Goal: Information Seeking & Learning: Find specific fact

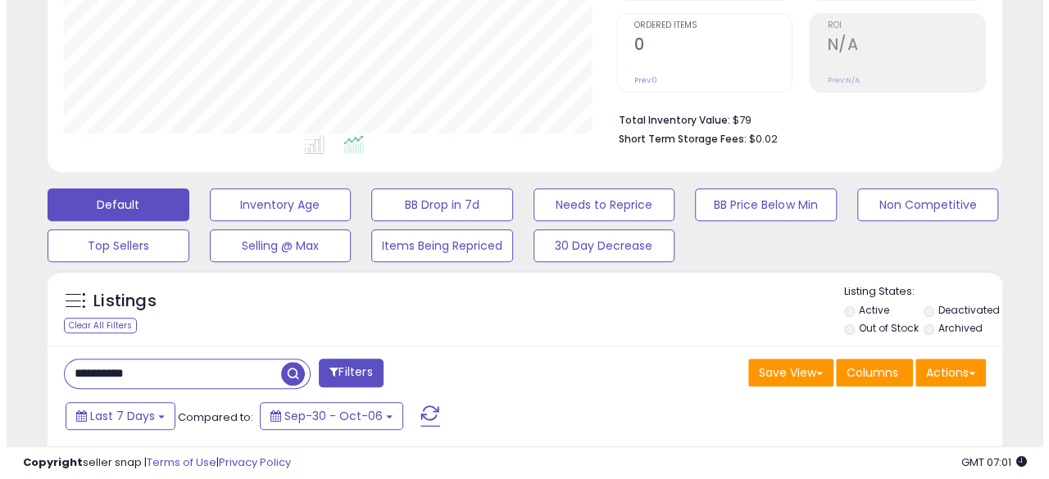
scroll to position [410, 0]
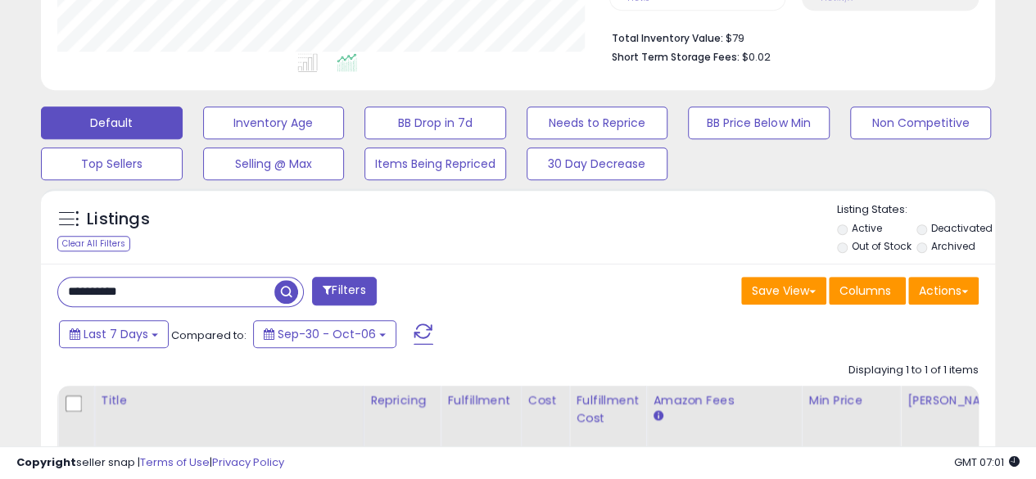
drag, startPoint x: 185, startPoint y: 293, endPoint x: 0, endPoint y: 292, distance: 185.2
click at [0, 292] on div "**********" at bounding box center [518, 185] width 1036 height 1082
click at [288, 280] on span "button" at bounding box center [286, 292] width 24 height 24
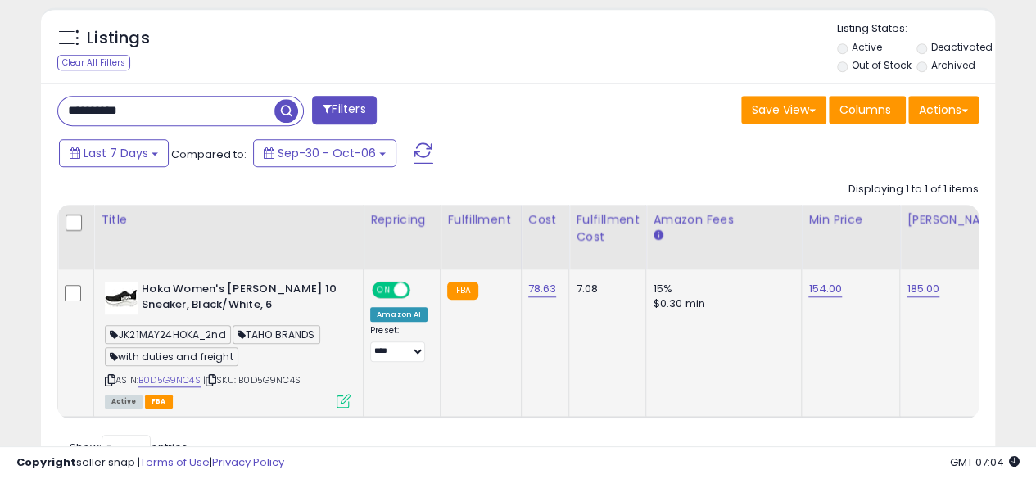
scroll to position [574, 0]
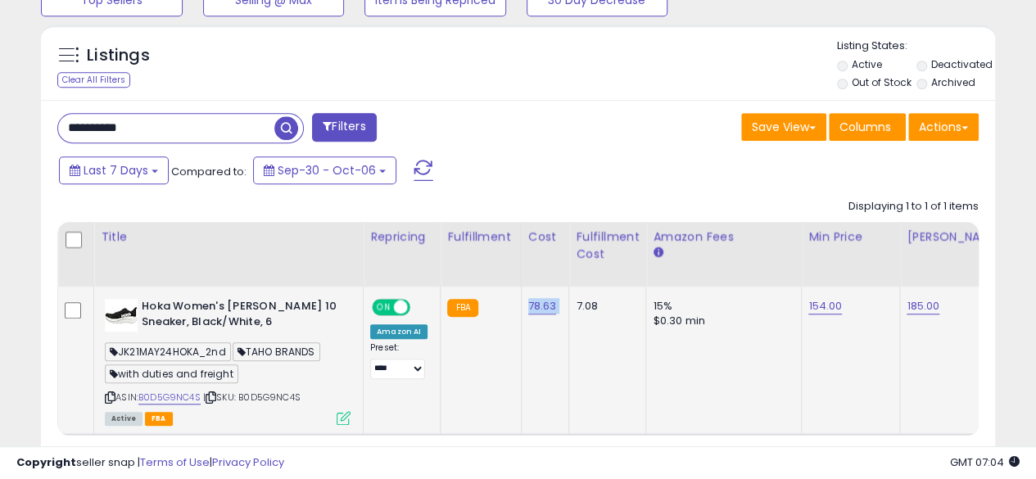
drag, startPoint x: 518, startPoint y: 297, endPoint x: 565, endPoint y: 309, distance: 48.1
copy tr "78.63"
drag, startPoint x: 169, startPoint y: 129, endPoint x: 33, endPoint y: 129, distance: 136.0
click at [33, 129] on div "Listings Clear All Filters" at bounding box center [518, 268] width 979 height 505
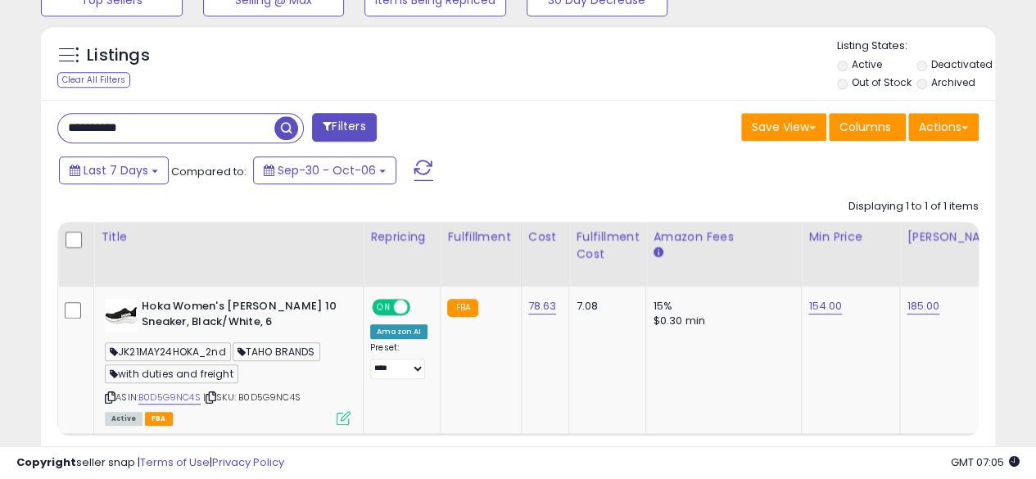
paste input "text"
click at [279, 129] on span "button" at bounding box center [286, 128] width 24 height 24
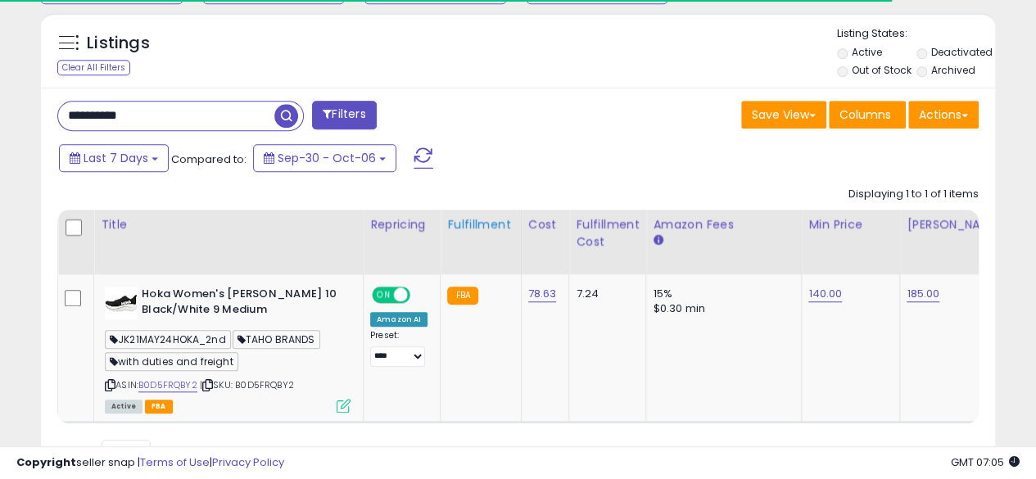
scroll to position [667, 0]
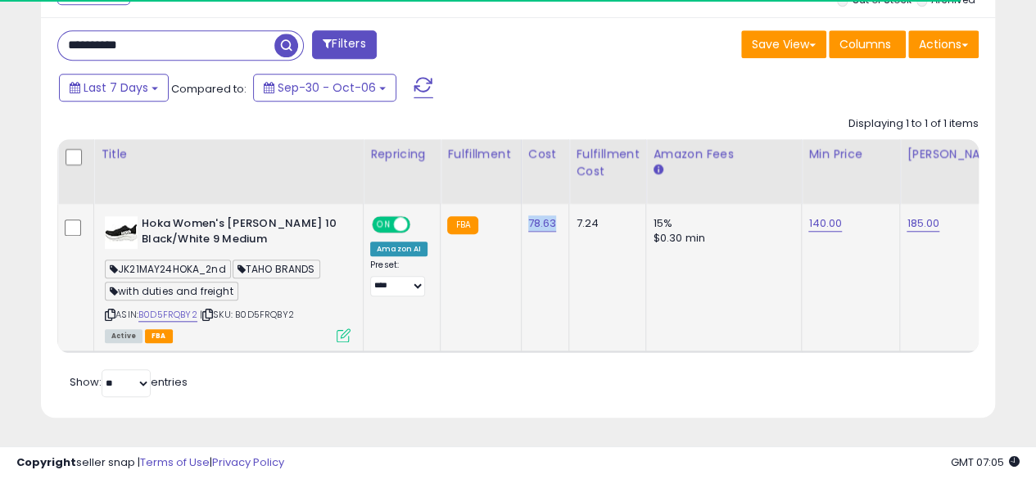
drag, startPoint x: 515, startPoint y: 204, endPoint x: 556, endPoint y: 211, distance: 41.5
click at [556, 211] on td "78.63" at bounding box center [545, 277] width 48 height 147
copy link "78.63"
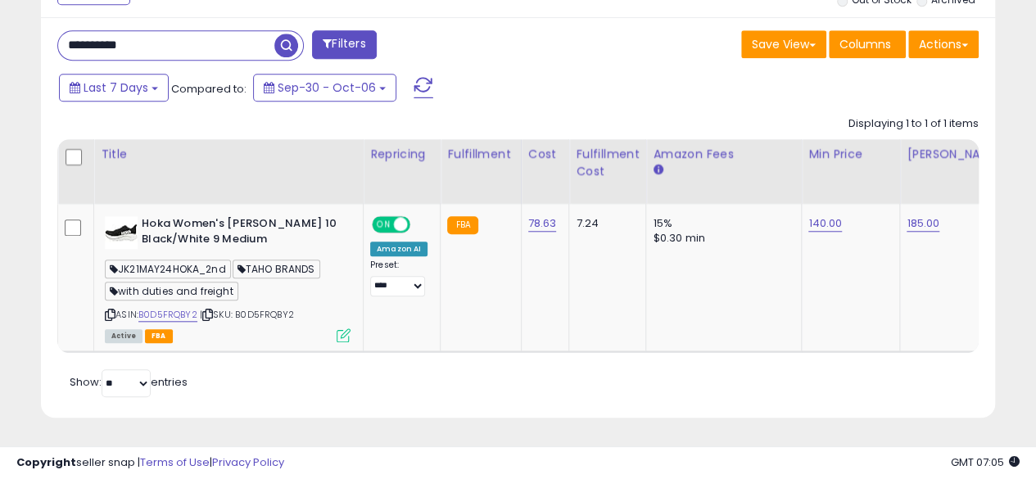
drag, startPoint x: 194, startPoint y: 39, endPoint x: 49, endPoint y: 43, distance: 145.1
click at [49, 43] on div "**********" at bounding box center [282, 46] width 474 height 33
paste input "text"
click at [285, 34] on span "button" at bounding box center [286, 46] width 24 height 24
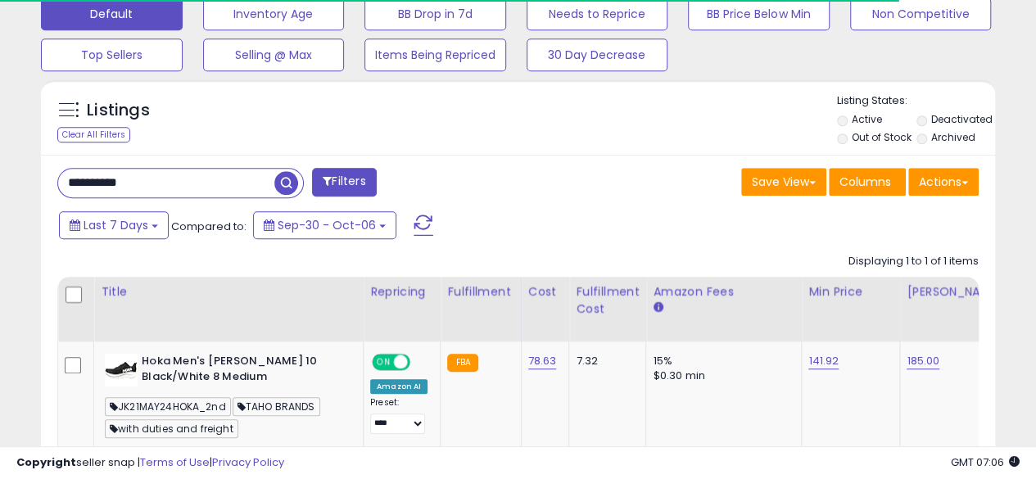
scroll to position [601, 0]
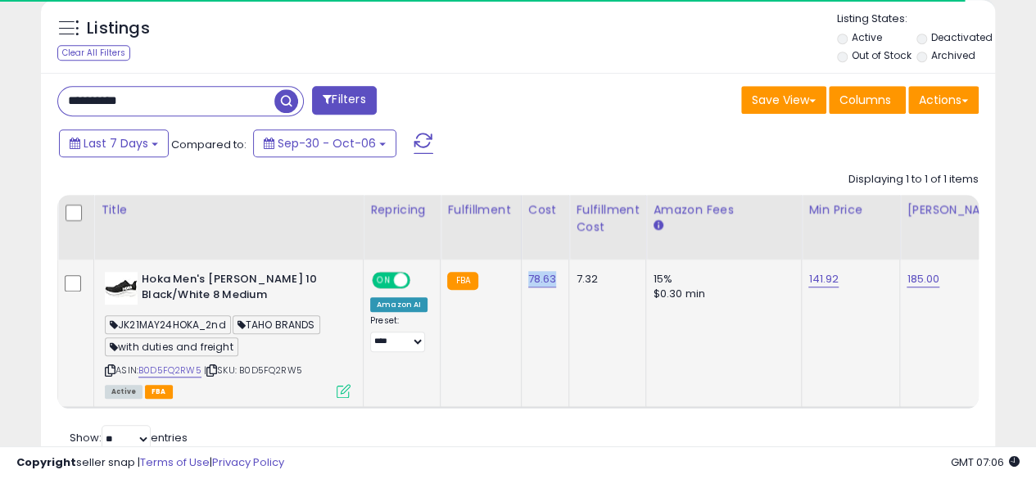
drag, startPoint x: 520, startPoint y: 269, endPoint x: 552, endPoint y: 278, distance: 33.2
click at [552, 278] on td "78.63" at bounding box center [545, 333] width 48 height 147
copy link "78.63"
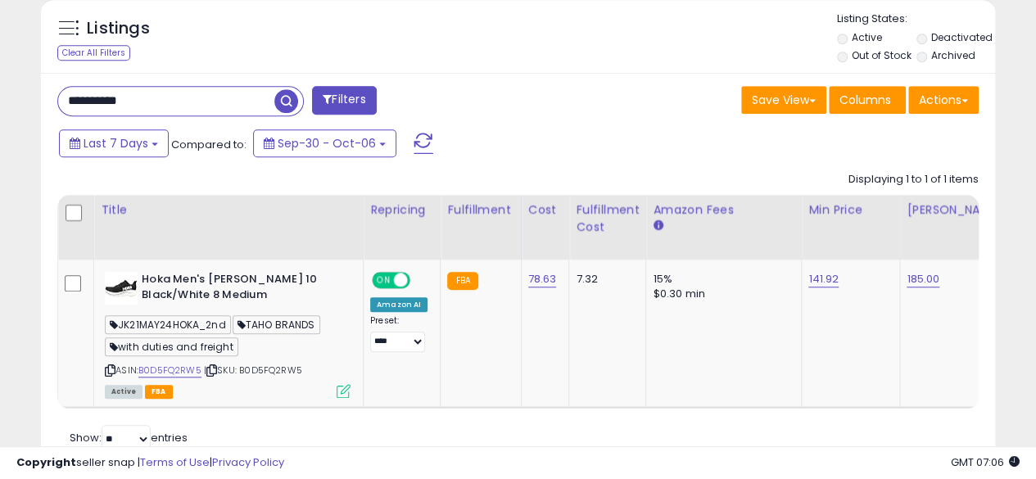
drag, startPoint x: 212, startPoint y: 94, endPoint x: 62, endPoint y: 109, distance: 150.7
click at [62, 109] on input "**********" at bounding box center [166, 101] width 216 height 29
paste input "text"
click at [281, 96] on span "button" at bounding box center [286, 101] width 24 height 24
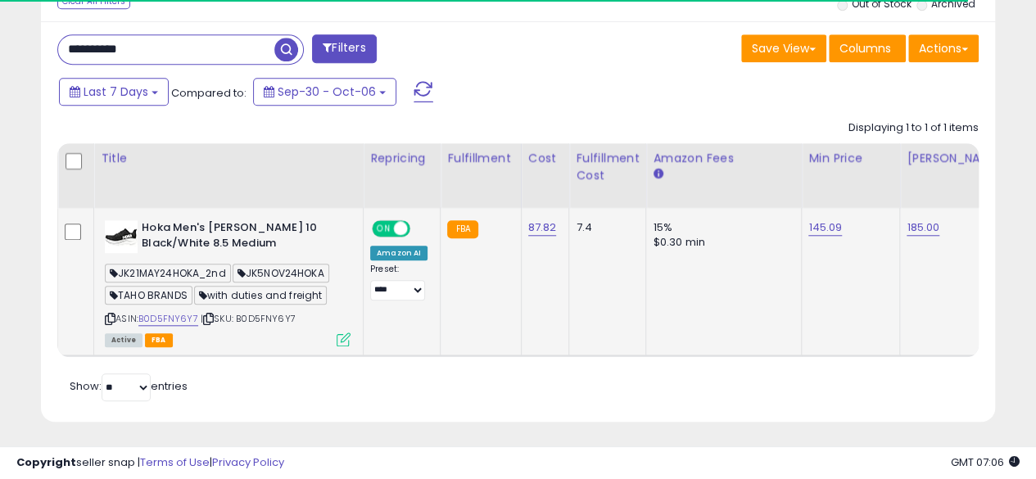
scroll to position [667, 0]
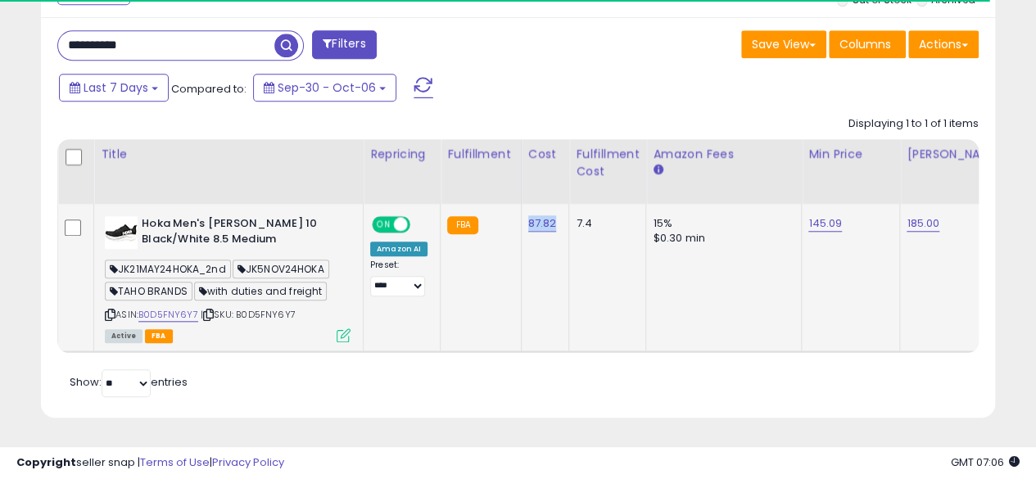
copy link "87.82"
drag, startPoint x: 520, startPoint y: 201, endPoint x: 554, endPoint y: 215, distance: 36.7
click at [554, 215] on td "87.82" at bounding box center [545, 277] width 48 height 147
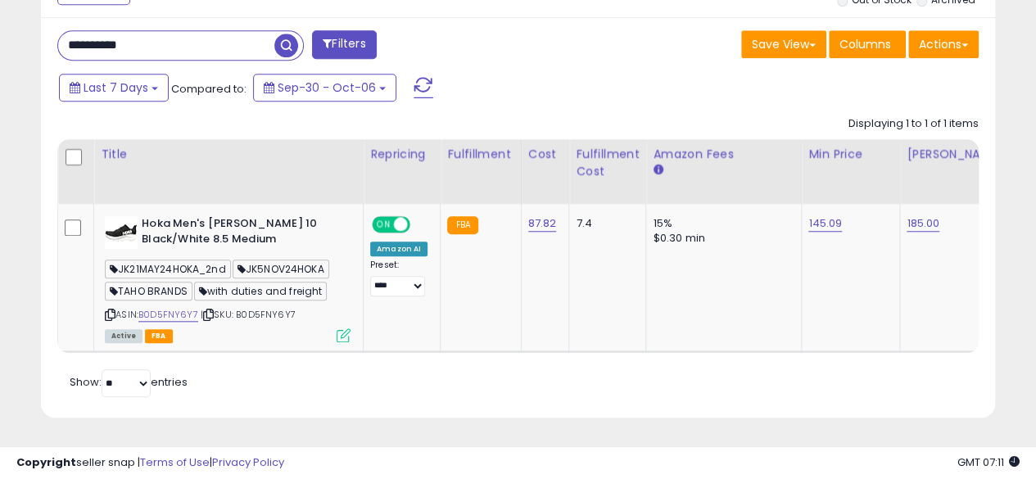
click at [605, 422] on div "Listings Clear All Filters" at bounding box center [518, 186] width 979 height 505
click at [955, 288] on td "185.00" at bounding box center [955, 277] width 111 height 147
drag, startPoint x: 156, startPoint y: 27, endPoint x: 45, endPoint y: 30, distance: 111.5
click at [45, 30] on div "**********" at bounding box center [282, 46] width 474 height 33
paste input "text"
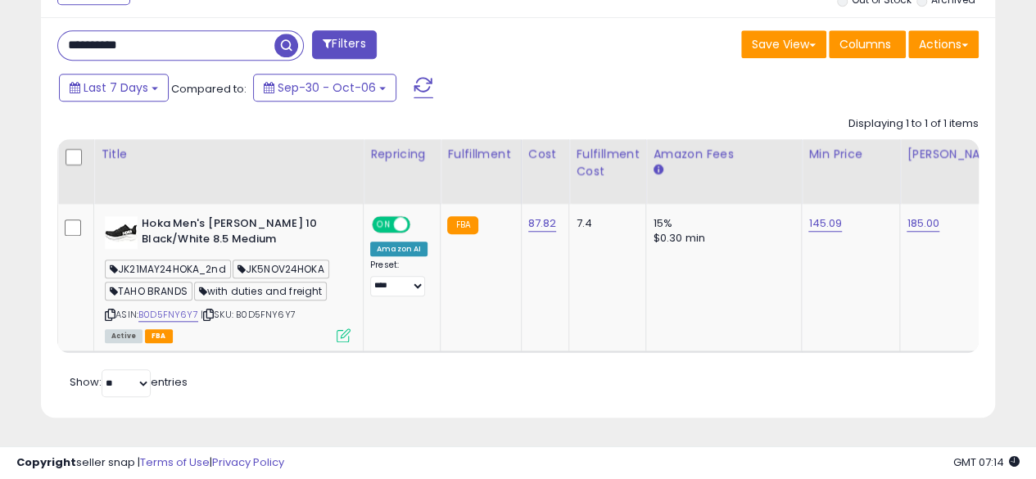
click at [286, 34] on span "button" at bounding box center [286, 46] width 24 height 24
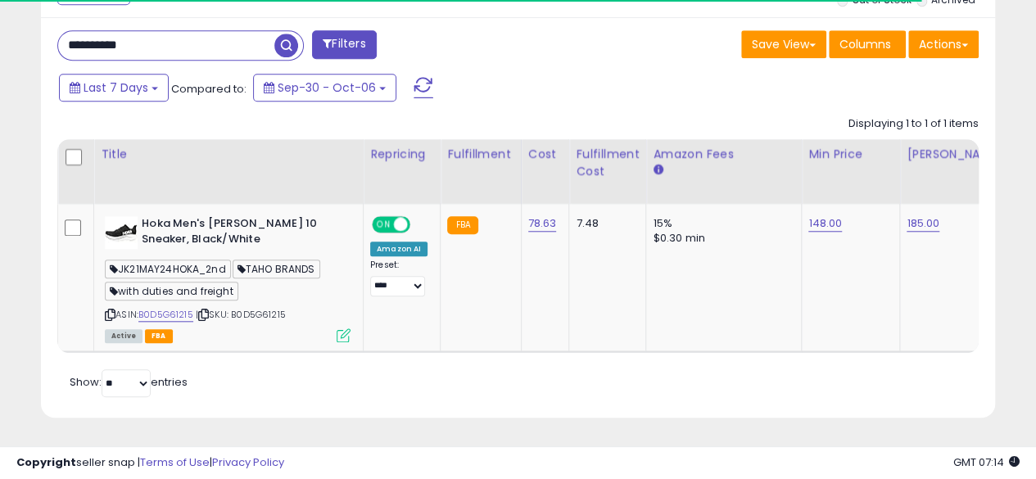
scroll to position [667, 0]
copy link "78.63"
drag, startPoint x: 516, startPoint y: 207, endPoint x: 556, endPoint y: 207, distance: 39.3
click at [556, 207] on td "78.63" at bounding box center [545, 277] width 48 height 147
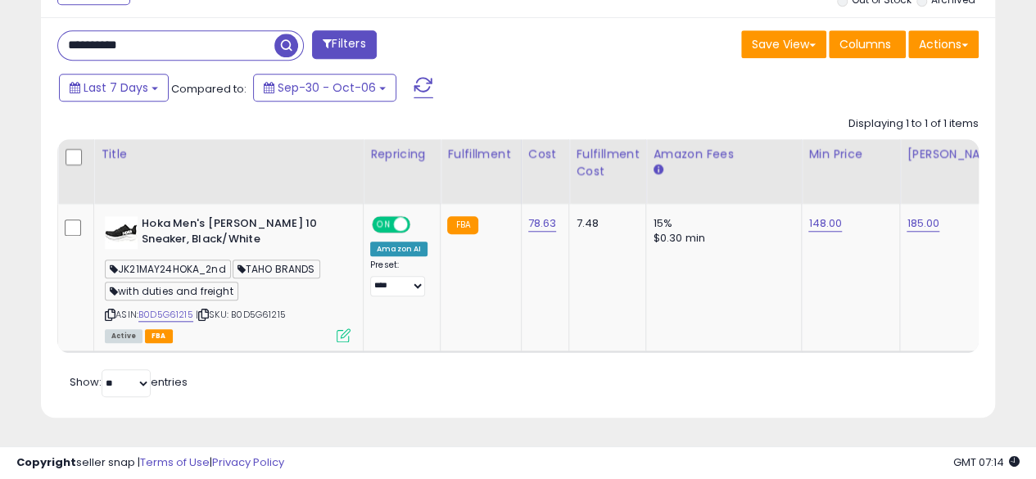
drag, startPoint x: 206, startPoint y: 39, endPoint x: 2, endPoint y: 39, distance: 204.8
paste input "text"
type input "**********"
click at [287, 34] on span "button" at bounding box center [286, 46] width 24 height 24
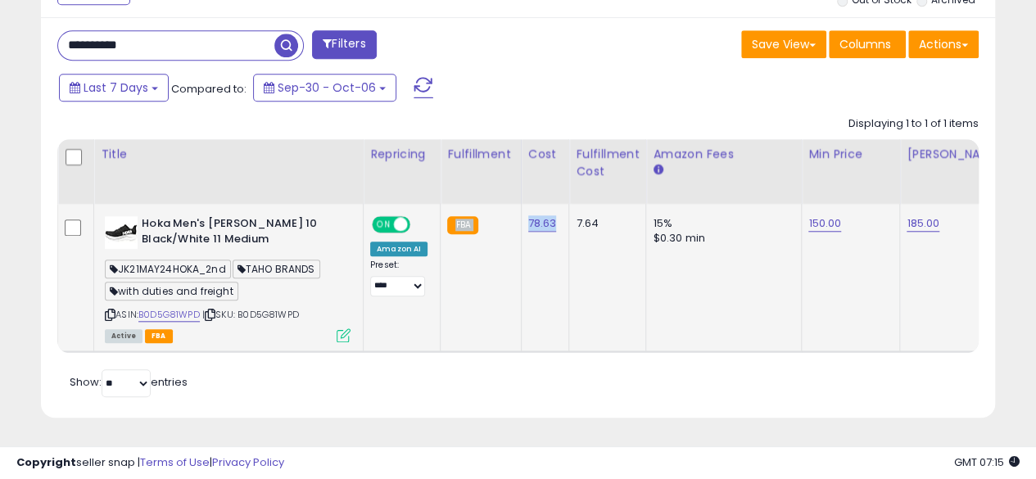
drag, startPoint x: 513, startPoint y: 199, endPoint x: 556, endPoint y: 214, distance: 45.1
click at [521, 204] on td "78.63" at bounding box center [545, 277] width 48 height 147
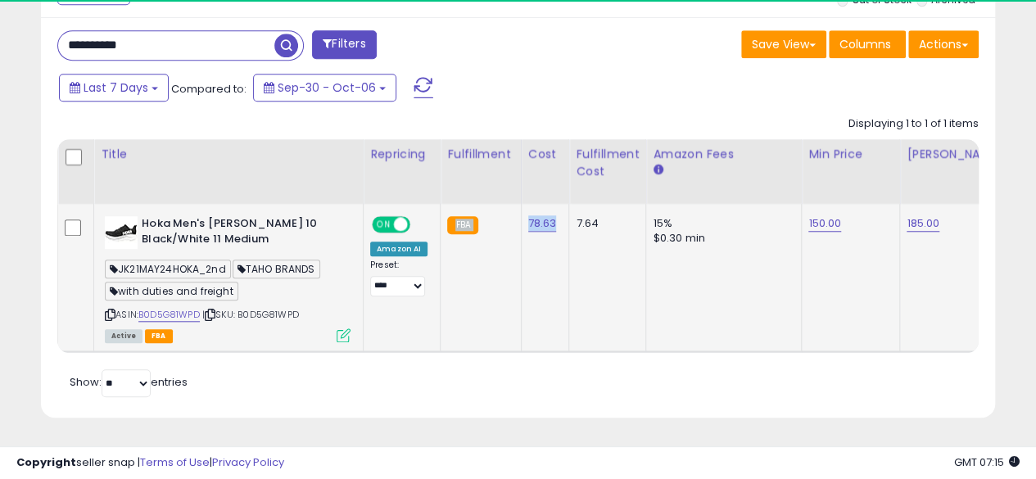
drag, startPoint x: 514, startPoint y: 206, endPoint x: 557, endPoint y: 216, distance: 44.5
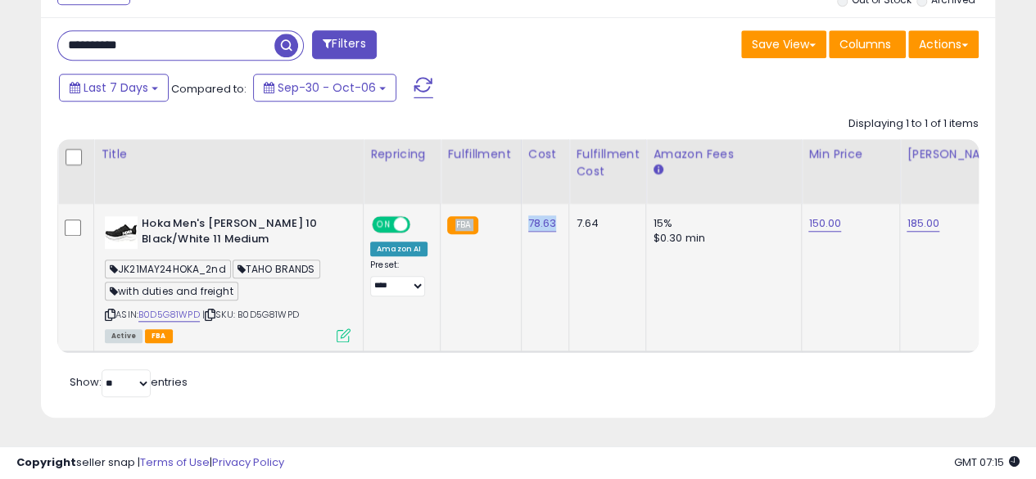
click at [542, 300] on td "78.63" at bounding box center [545, 277] width 48 height 147
drag, startPoint x: 519, startPoint y: 207, endPoint x: 554, endPoint y: 213, distance: 34.9
click at [554, 213] on td "78.63" at bounding box center [545, 277] width 48 height 147
copy link "78.63"
drag, startPoint x: 197, startPoint y: 32, endPoint x: 77, endPoint y: 29, distance: 120.5
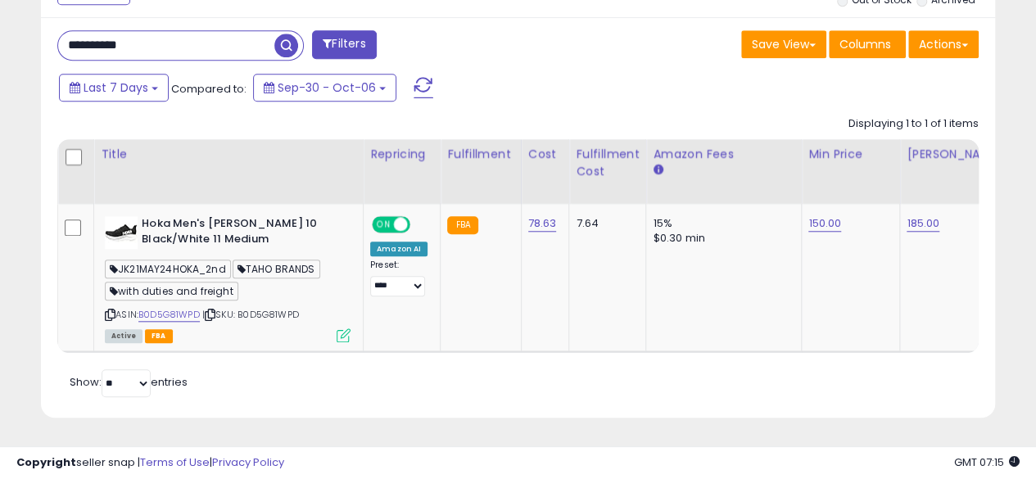
click at [77, 31] on input "**********" at bounding box center [166, 45] width 216 height 29
click at [185, 34] on input "**********" at bounding box center [166, 45] width 216 height 29
drag, startPoint x: 185, startPoint y: 34, endPoint x: 52, endPoint y: 34, distance: 133.6
click at [52, 34] on div "**********" at bounding box center [282, 46] width 474 height 33
paste input "text"
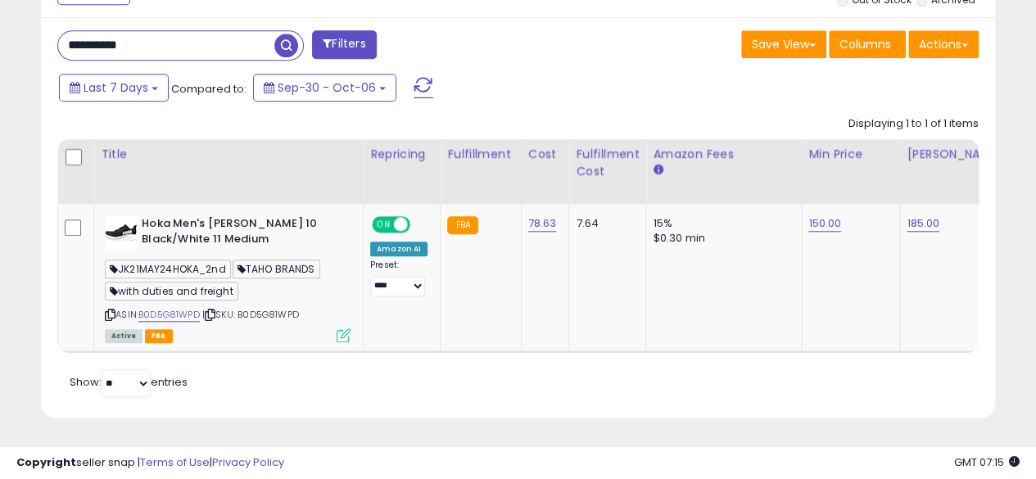
click at [279, 34] on span "button" at bounding box center [286, 46] width 24 height 24
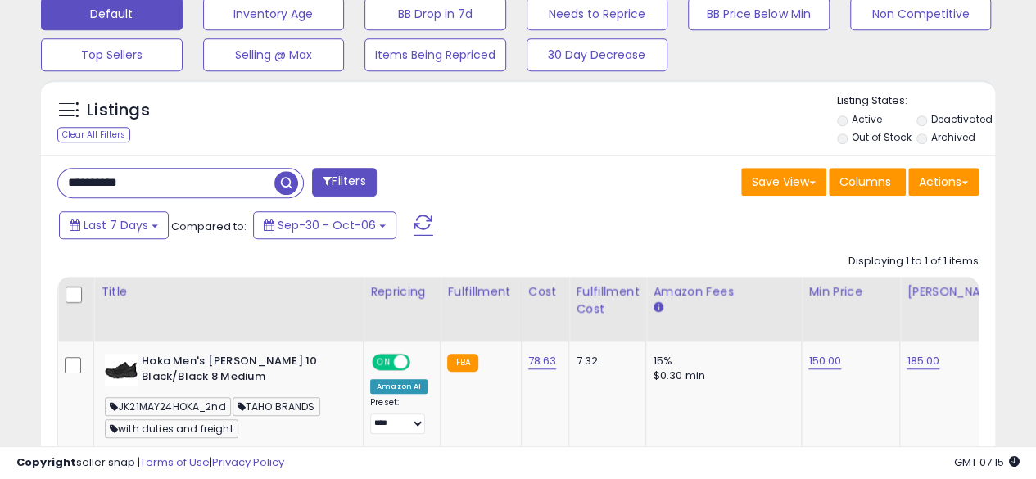
scroll to position [601, 0]
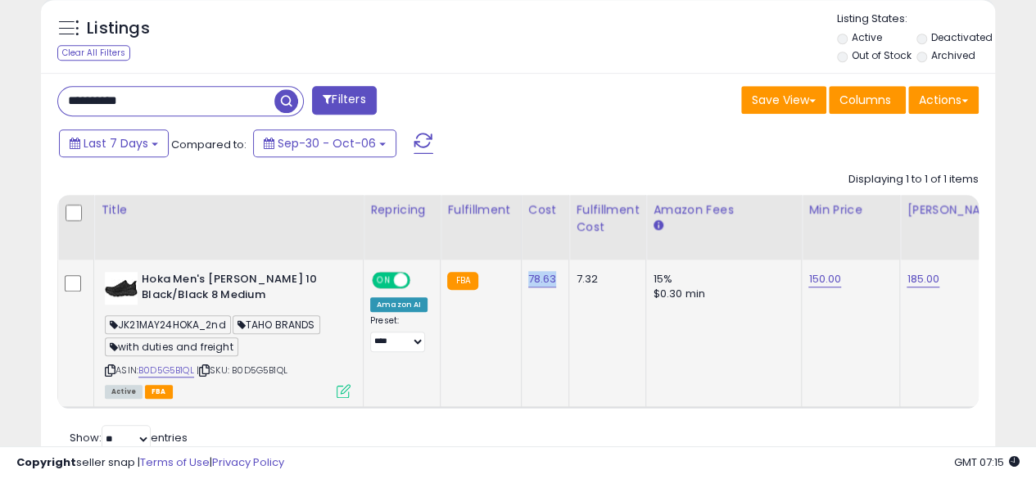
drag, startPoint x: 518, startPoint y: 276, endPoint x: 560, endPoint y: 275, distance: 42.6
click at [560, 275] on td "78.63" at bounding box center [545, 333] width 48 height 147
copy link "78.63"
drag, startPoint x: 161, startPoint y: 98, endPoint x: 34, endPoint y: 98, distance: 127.8
click at [34, 98] on div "Listings Clear All Filters" at bounding box center [518, 241] width 979 height 505
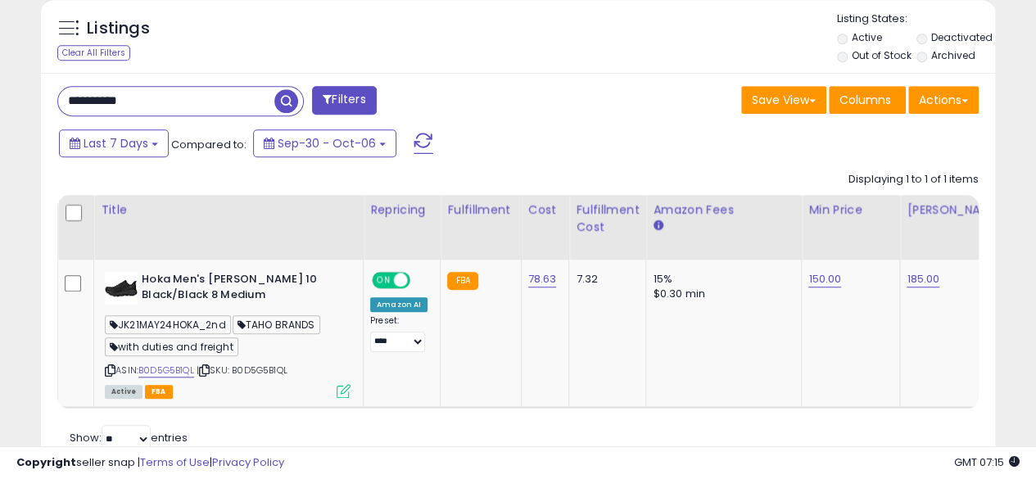
click at [283, 99] on span "button" at bounding box center [286, 101] width 24 height 24
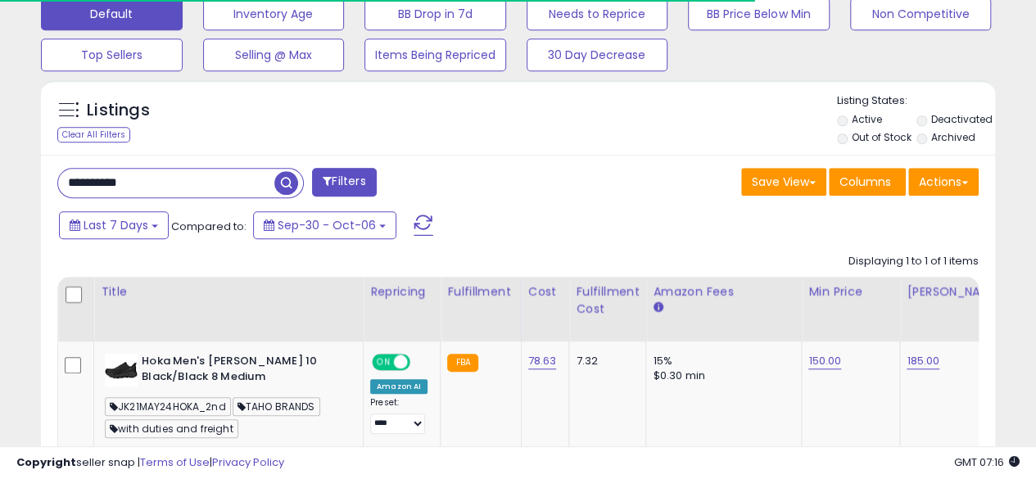
scroll to position [819012, 818796]
drag, startPoint x: 192, startPoint y: 178, endPoint x: 12, endPoint y: 181, distance: 179.5
click at [12, 181] on div "**********" at bounding box center [518, 63] width 1020 height 1025
click at [287, 181] on span "button" at bounding box center [286, 183] width 24 height 24
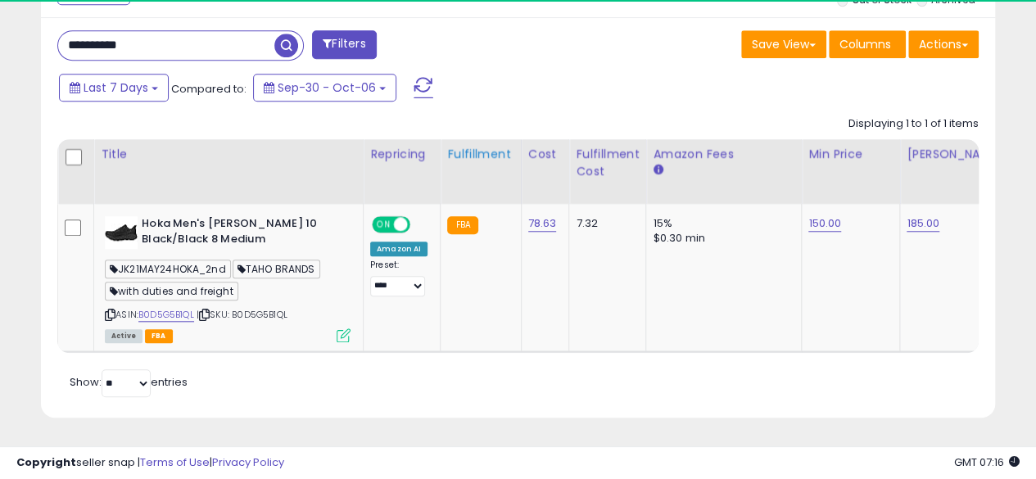
scroll to position [336, 552]
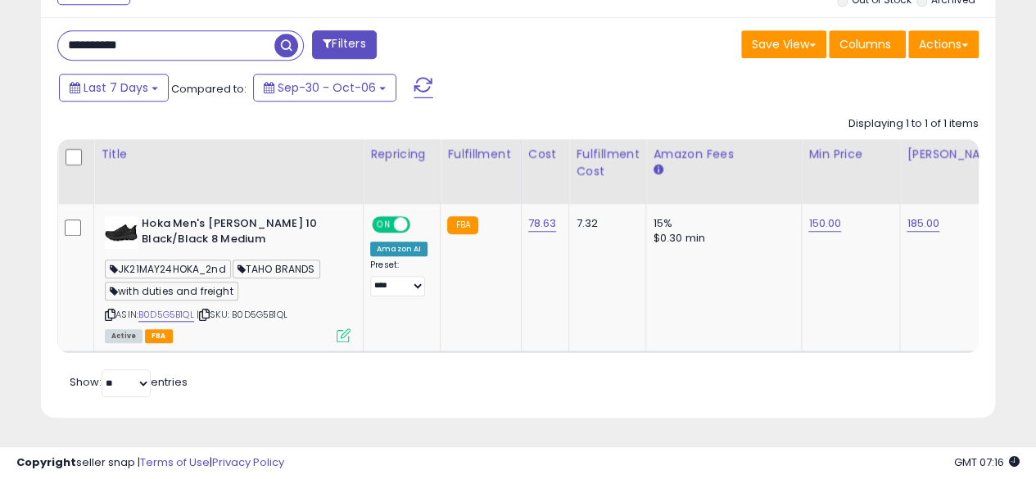
paste input "text"
click at [289, 34] on span "button" at bounding box center [286, 46] width 24 height 24
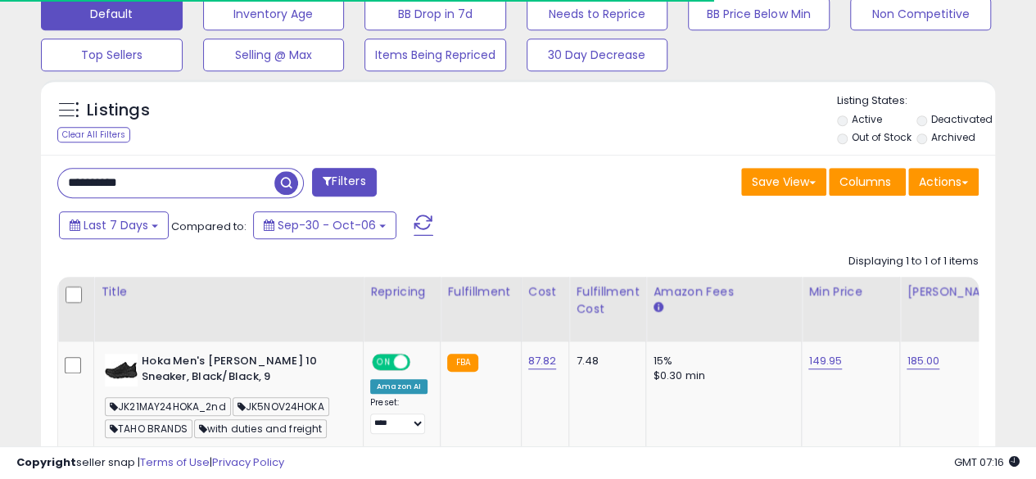
scroll to position [819012, 818796]
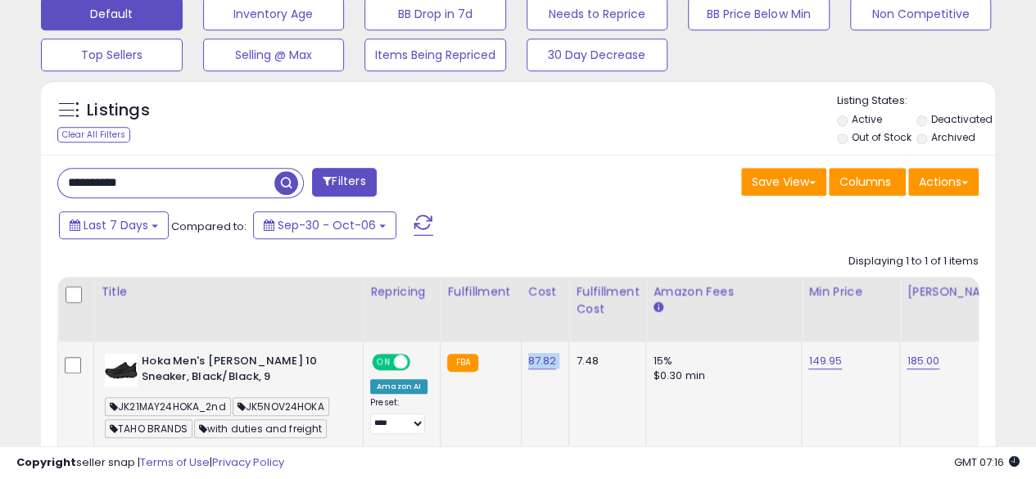
drag, startPoint x: 521, startPoint y: 349, endPoint x: 567, endPoint y: 361, distance: 47.3
copy tr "87.82"
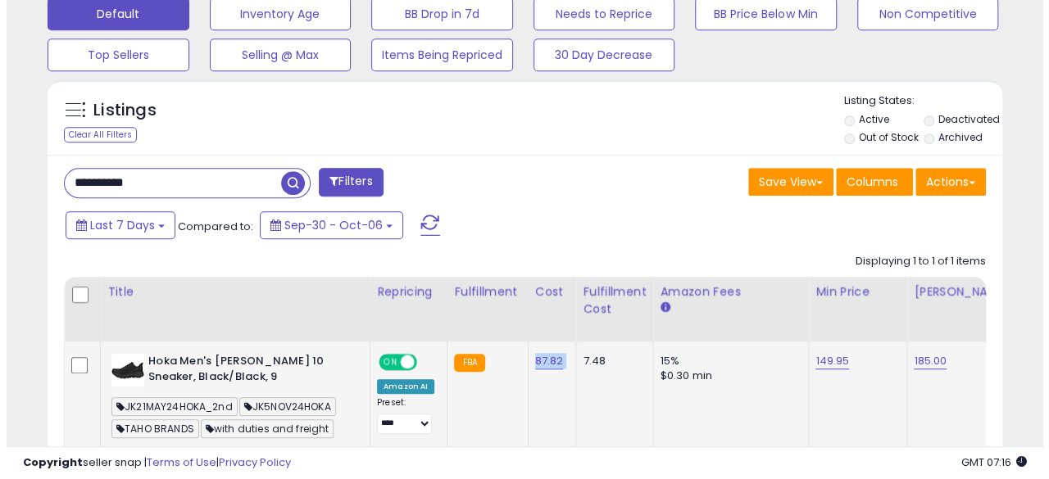
scroll to position [336, 552]
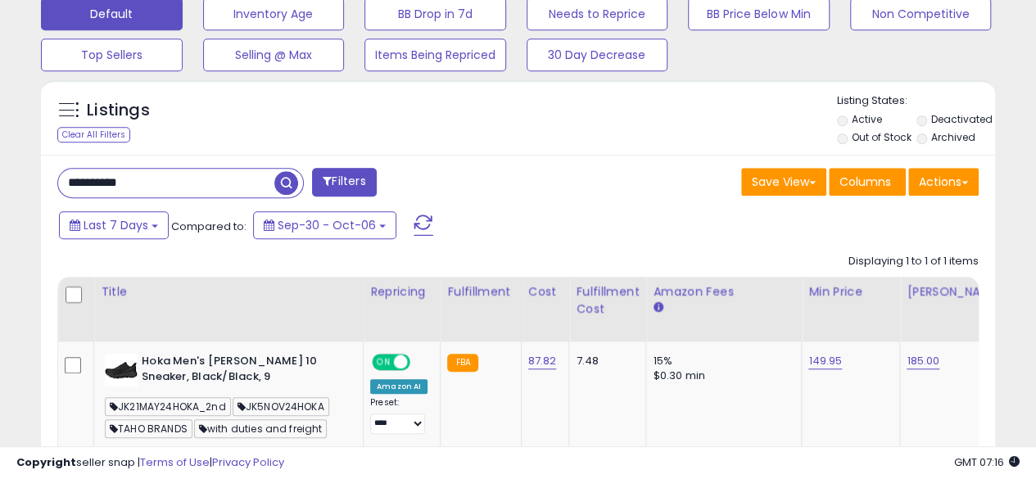
drag, startPoint x: 173, startPoint y: 183, endPoint x: 25, endPoint y: 184, distance: 147.5
click at [25, 184] on div "**********" at bounding box center [518, 63] width 1020 height 1025
drag, startPoint x: 172, startPoint y: 178, endPoint x: 0, endPoint y: 170, distance: 172.2
click at [0, 170] on div "**********" at bounding box center [518, 76] width 1036 height 1082
paste input "text"
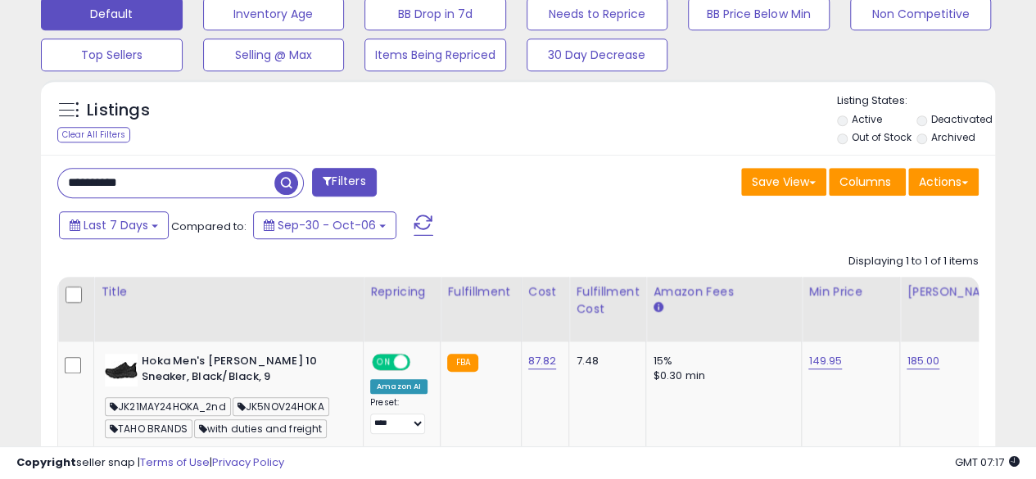
click at [293, 177] on span "button" at bounding box center [286, 183] width 24 height 24
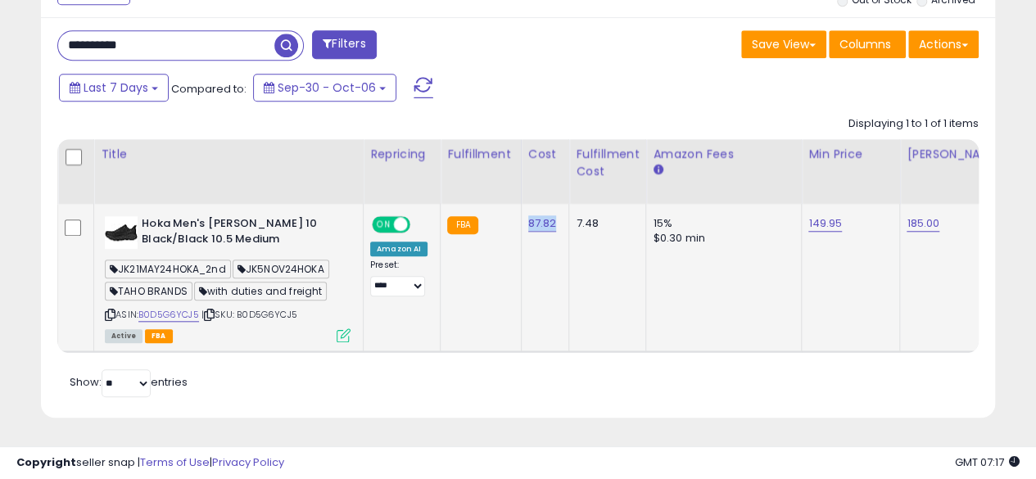
drag, startPoint x: 521, startPoint y: 197, endPoint x: 556, endPoint y: 205, distance: 35.2
click at [556, 205] on td "87.82" at bounding box center [545, 277] width 48 height 147
copy link "87.82"
drag, startPoint x: 184, startPoint y: 35, endPoint x: 29, endPoint y: 36, distance: 154.0
click at [29, 36] on div "Listings Clear All Filters" at bounding box center [518, 186] width 979 height 505
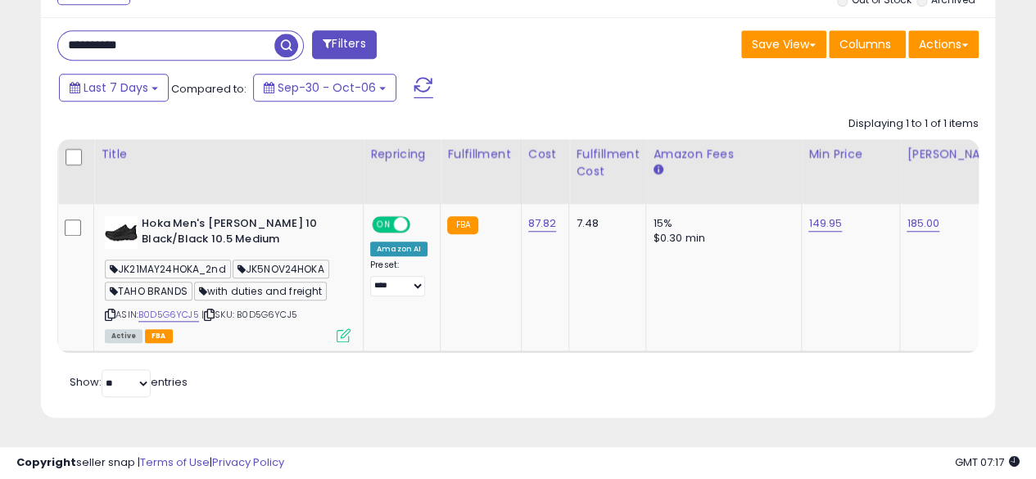
paste input "text"
click at [287, 34] on span "button" at bounding box center [286, 46] width 24 height 24
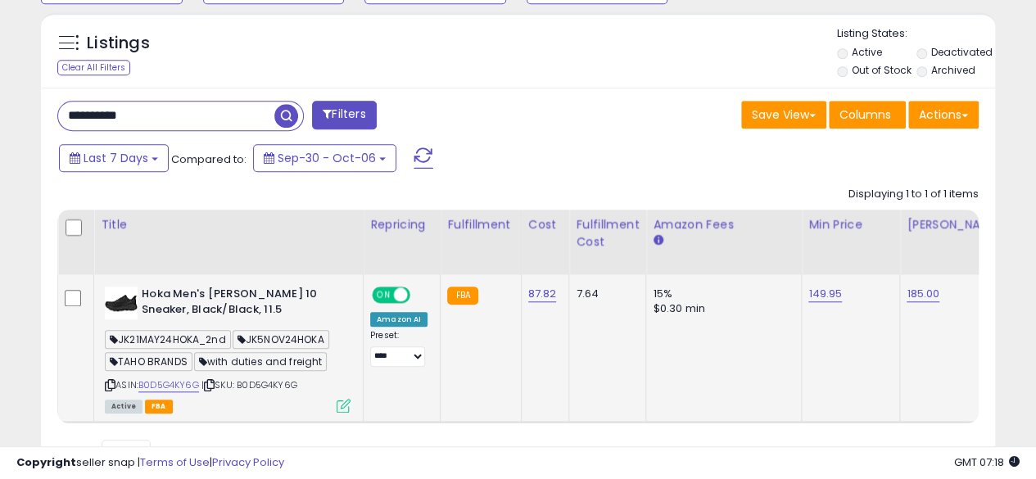
scroll to position [667, 0]
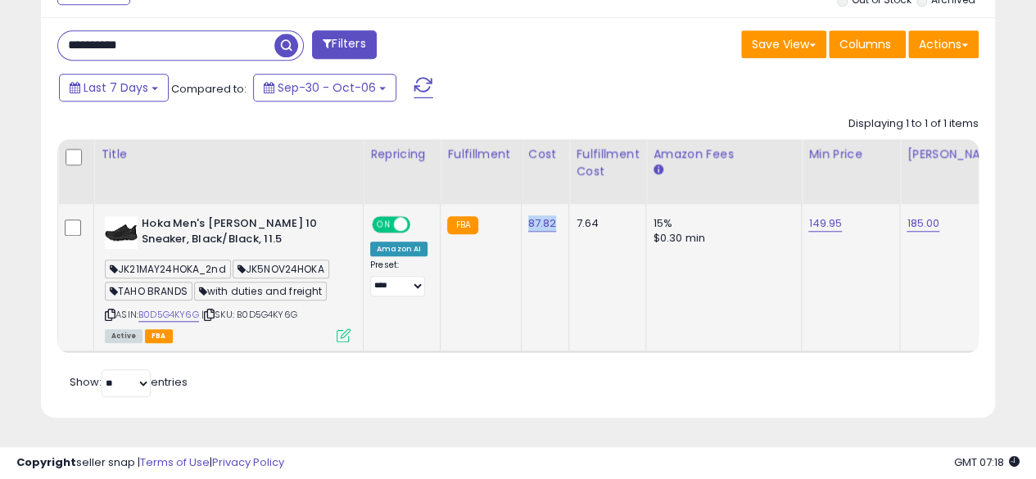
copy link "87.82"
drag, startPoint x: 516, startPoint y: 197, endPoint x: 553, endPoint y: 207, distance: 38.2
click at [553, 207] on td "87.82" at bounding box center [545, 277] width 48 height 147
drag, startPoint x: 192, startPoint y: 34, endPoint x: 0, endPoint y: 30, distance: 191.8
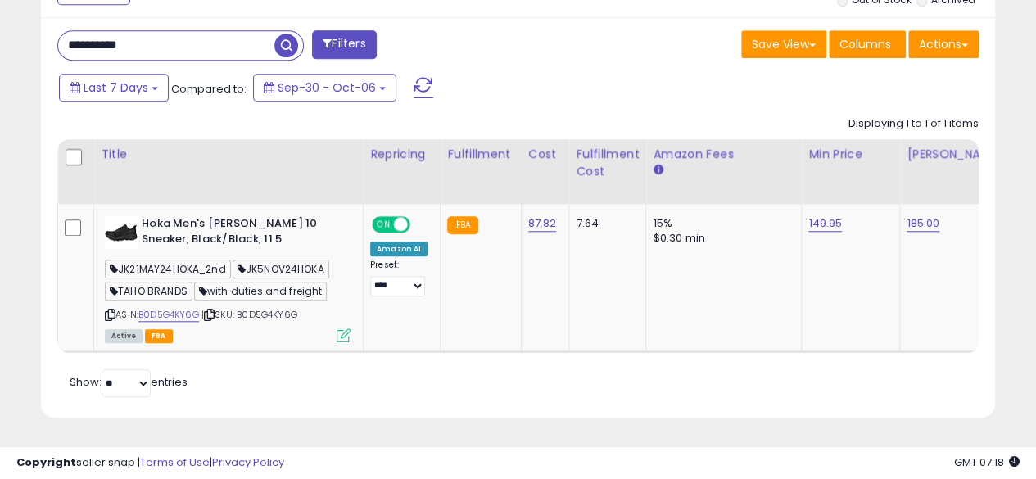
paste input "text"
click at [285, 34] on span "button" at bounding box center [286, 46] width 24 height 24
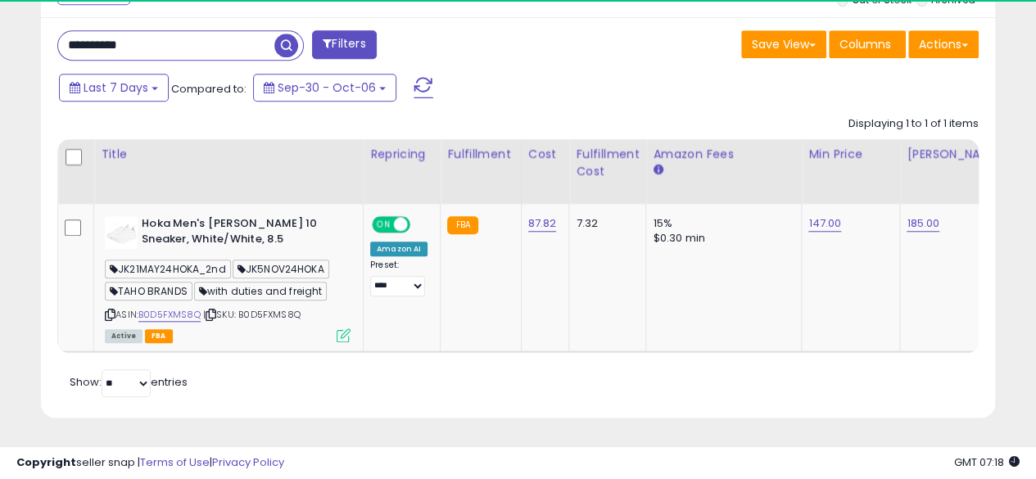
scroll to position [336, 552]
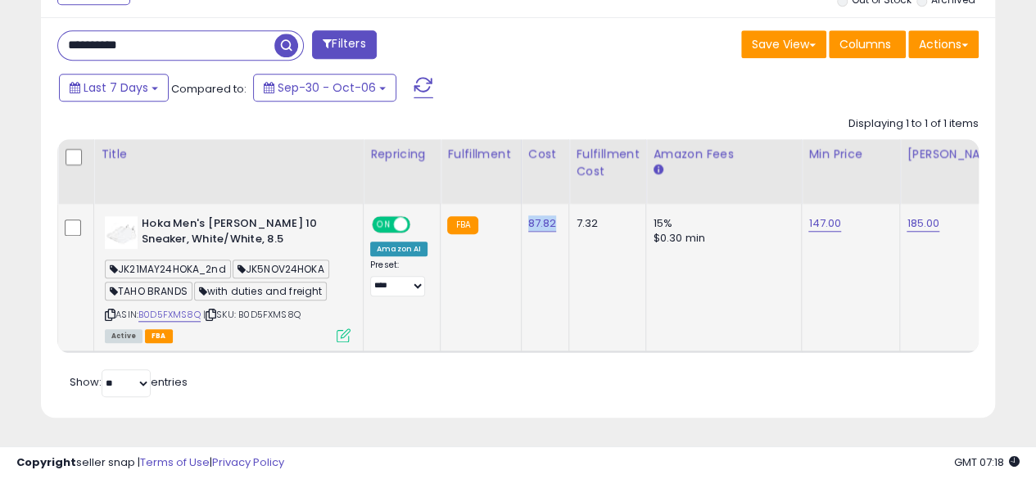
drag, startPoint x: 520, startPoint y: 202, endPoint x: 559, endPoint y: 210, distance: 39.2
click at [559, 209] on td "87.82" at bounding box center [545, 277] width 48 height 147
drag, startPoint x: 169, startPoint y: 37, endPoint x: 14, endPoint y: 37, distance: 154.9
paste input "text"
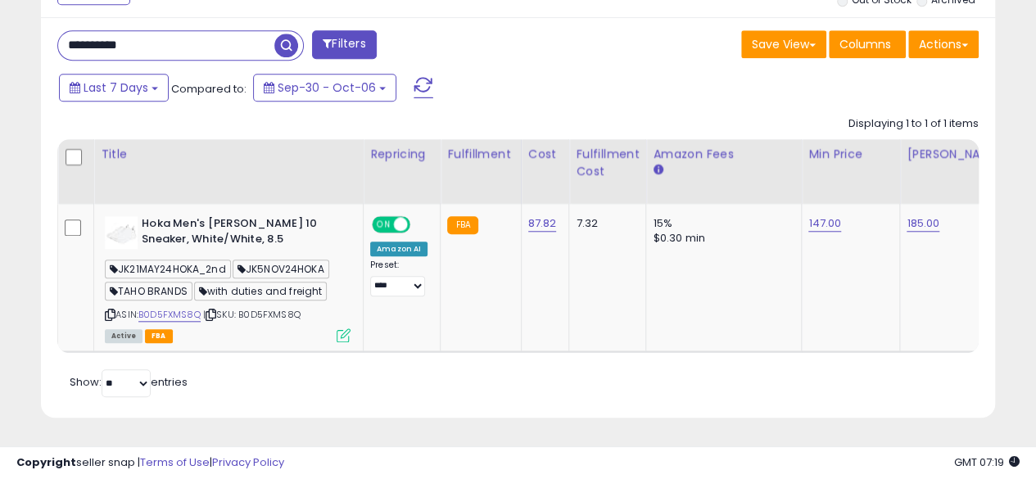
click at [280, 34] on span "button" at bounding box center [286, 46] width 24 height 24
drag, startPoint x: 516, startPoint y: 204, endPoint x: 551, endPoint y: 209, distance: 34.8
click at [551, 209] on td "78.63" at bounding box center [545, 277] width 48 height 147
drag, startPoint x: 118, startPoint y: 45, endPoint x: 39, endPoint y: 48, distance: 78.7
click at [39, 48] on div "Listings Clear All Filters" at bounding box center [518, 186] width 979 height 505
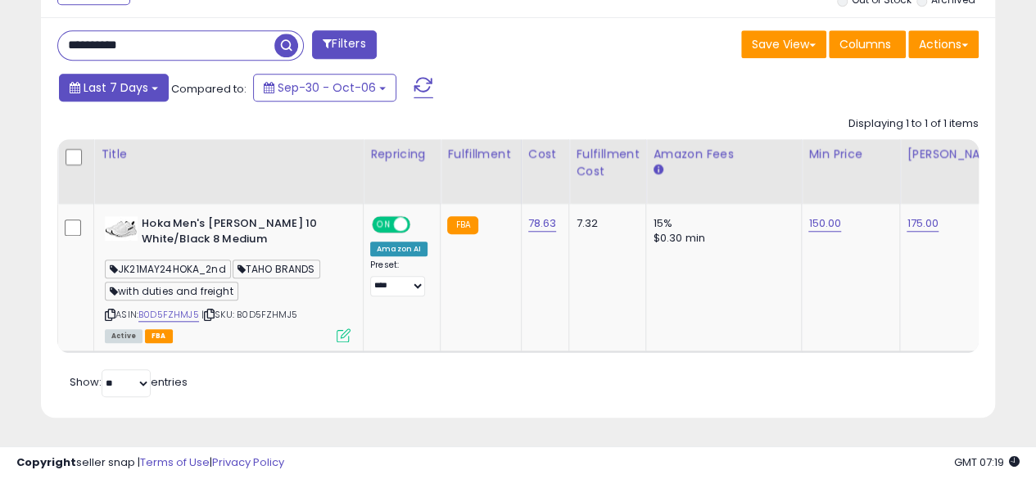
paste input "text"
click at [277, 34] on span "button" at bounding box center [286, 46] width 24 height 24
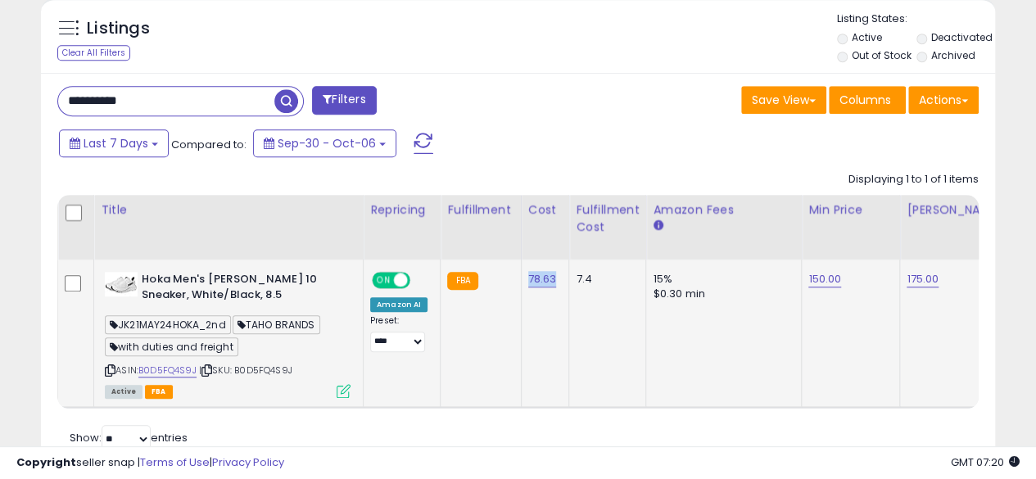
drag, startPoint x: 516, startPoint y: 270, endPoint x: 560, endPoint y: 272, distance: 44.3
click at [560, 272] on td "78.63" at bounding box center [545, 333] width 48 height 147
drag, startPoint x: 223, startPoint y: 96, endPoint x: 0, endPoint y: 109, distance: 223.2
paste input "text"
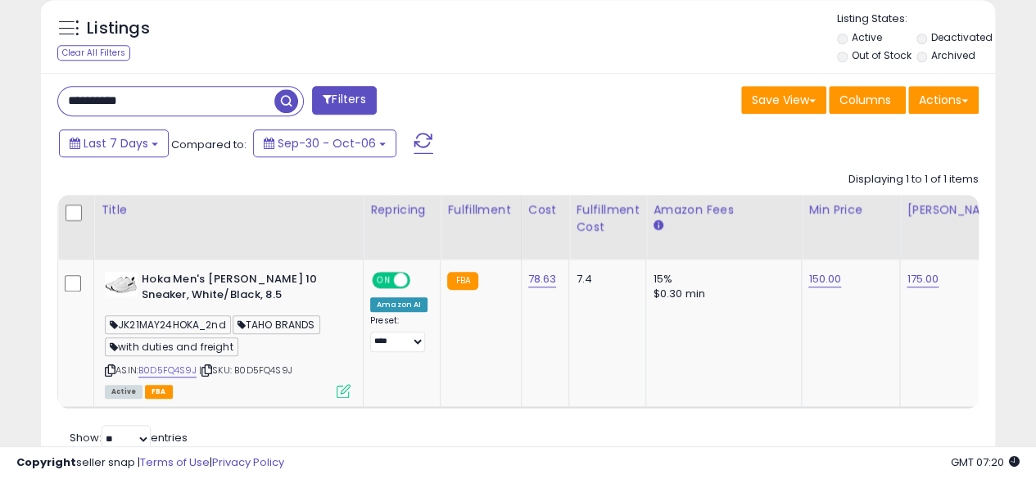
click at [285, 102] on span "button" at bounding box center [286, 101] width 24 height 24
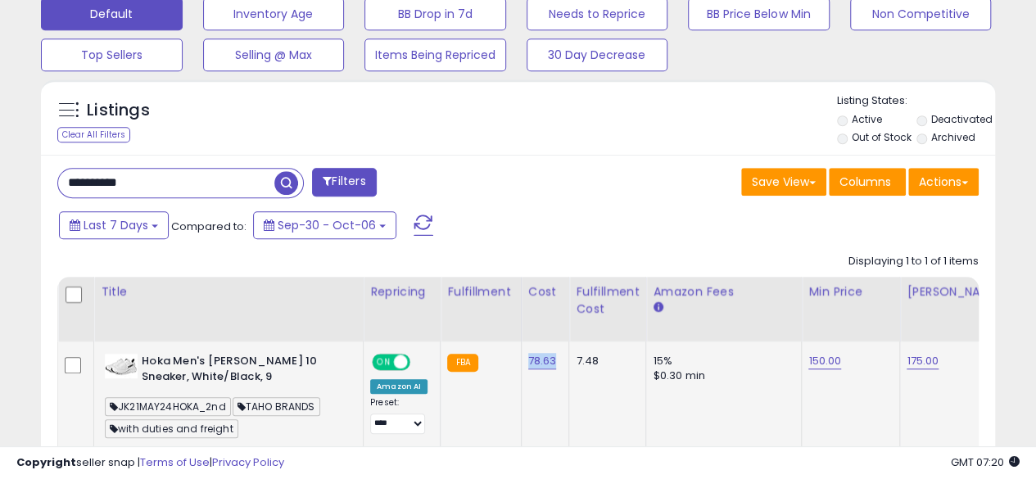
drag, startPoint x: 519, startPoint y: 352, endPoint x: 554, endPoint y: 359, distance: 35.0
click at [554, 359] on td "78.63" at bounding box center [545, 415] width 48 height 147
drag, startPoint x: 204, startPoint y: 180, endPoint x: 0, endPoint y: 180, distance: 204.0
click at [0, 180] on div "**********" at bounding box center [518, 76] width 1036 height 1082
paste input "text"
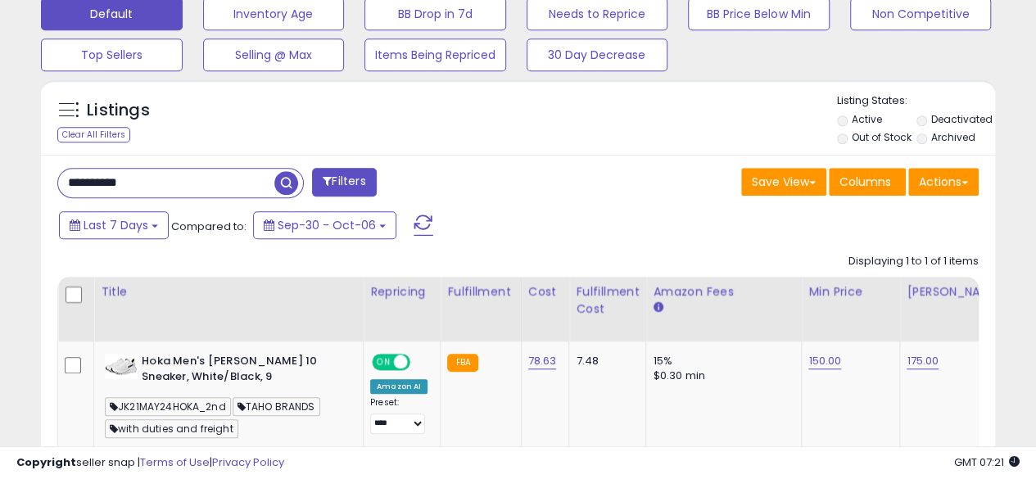
click at [283, 180] on span "button" at bounding box center [286, 183] width 24 height 24
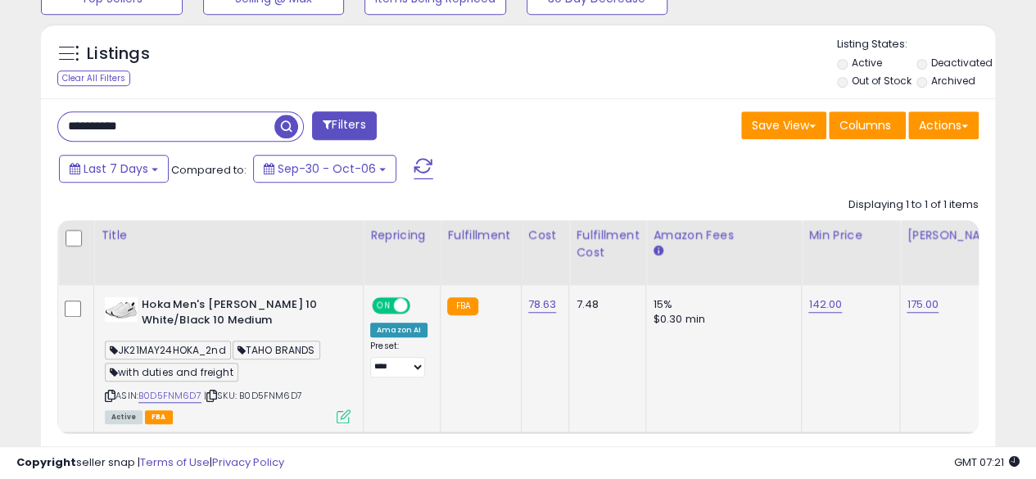
scroll to position [601, 0]
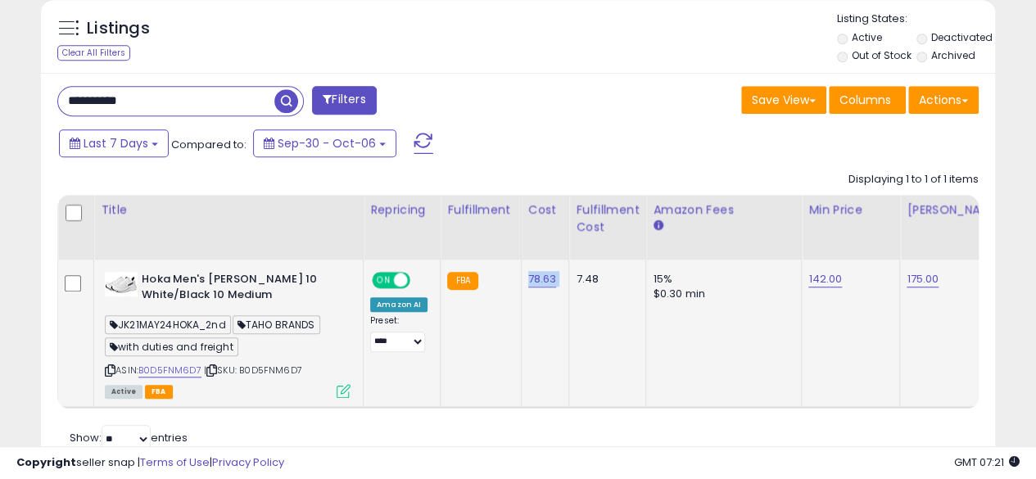
drag, startPoint x: 518, startPoint y: 260, endPoint x: 564, endPoint y: 274, distance: 48.2
drag, startPoint x: 192, startPoint y: 98, endPoint x: 13, endPoint y: 105, distance: 178.8
paste input "text"
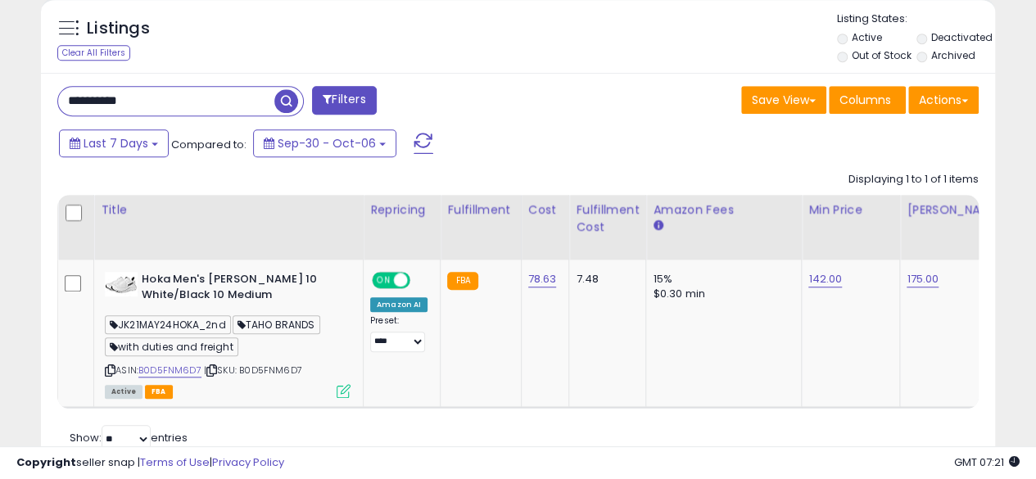
click at [288, 107] on span "button" at bounding box center [286, 101] width 24 height 24
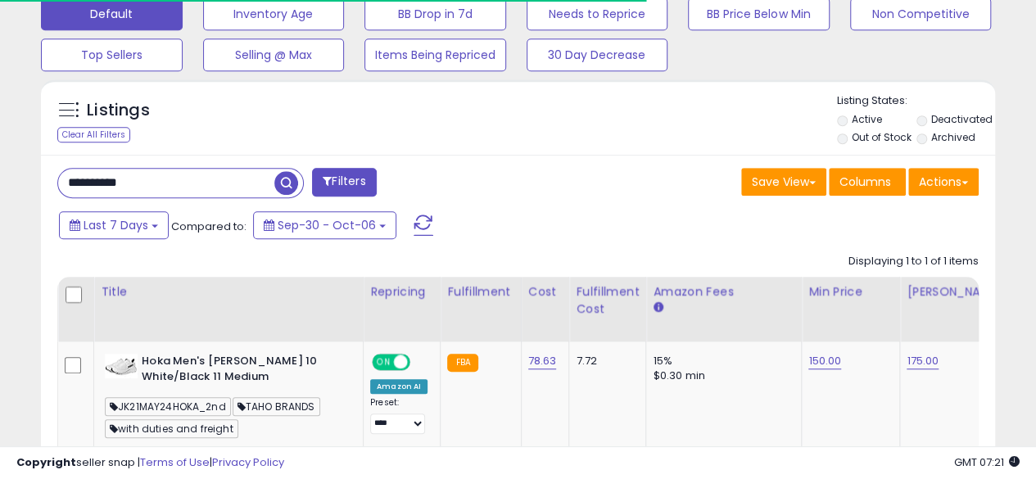
scroll to position [819012, 818796]
drag, startPoint x: 522, startPoint y: 349, endPoint x: 552, endPoint y: 363, distance: 33.4
click at [552, 363] on td "78.63" at bounding box center [545, 415] width 48 height 147
drag, startPoint x: 165, startPoint y: 188, endPoint x: 43, endPoint y: 196, distance: 122.4
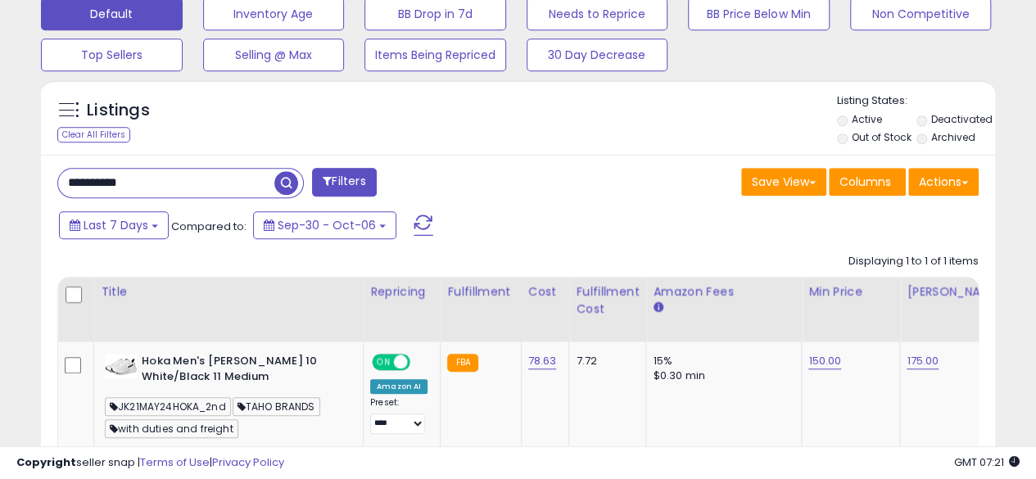
click at [43, 196] on div "**********" at bounding box center [518, 355] width 955 height 401
paste input "text"
type input "**********"
click at [294, 178] on span "button" at bounding box center [286, 183] width 24 height 24
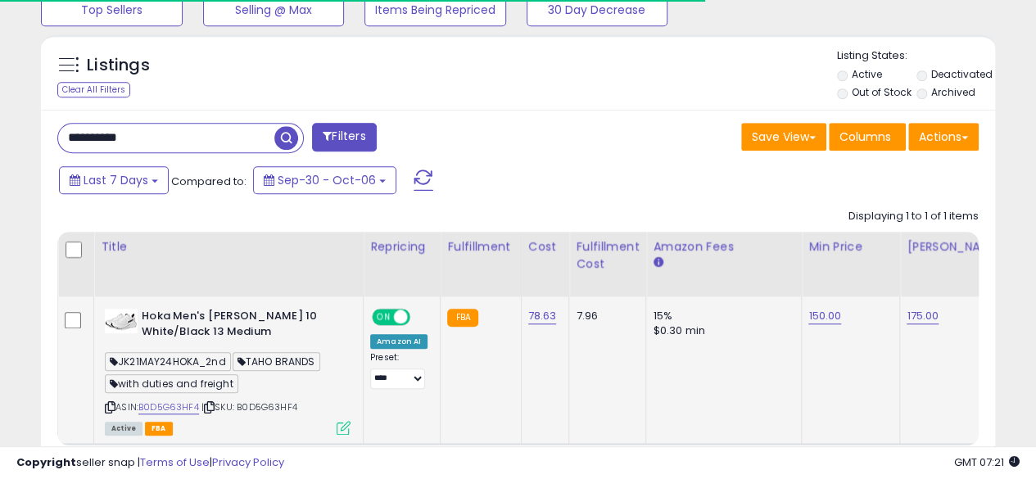
scroll to position [601, 0]
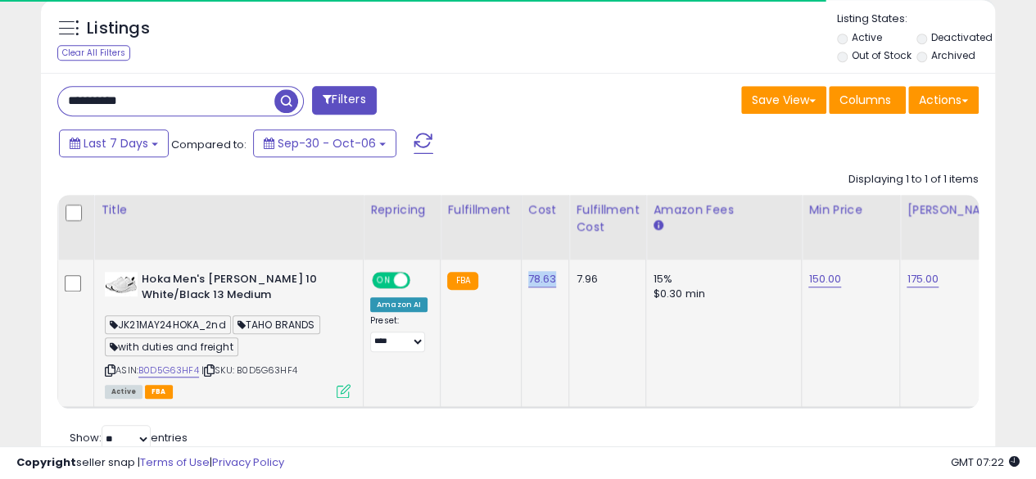
drag, startPoint x: 519, startPoint y: 264, endPoint x: 551, endPoint y: 281, distance: 36.3
click at [551, 281] on td "78.63" at bounding box center [545, 333] width 48 height 147
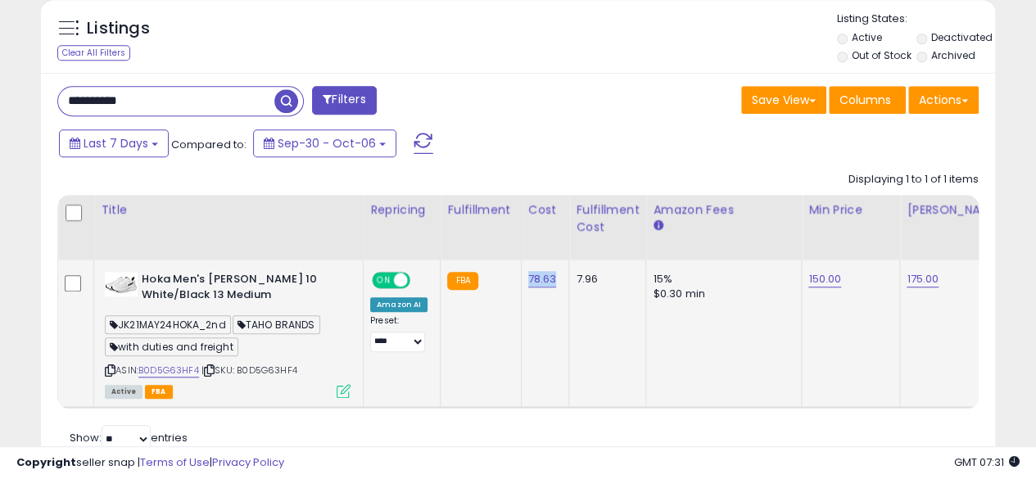
scroll to position [667, 0]
